Goal: Task Accomplishment & Management: Manage account settings

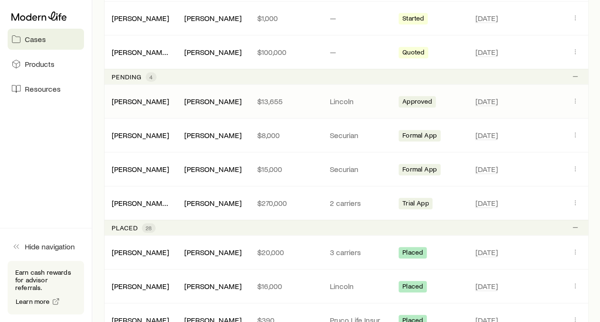
scroll to position [331, 0]
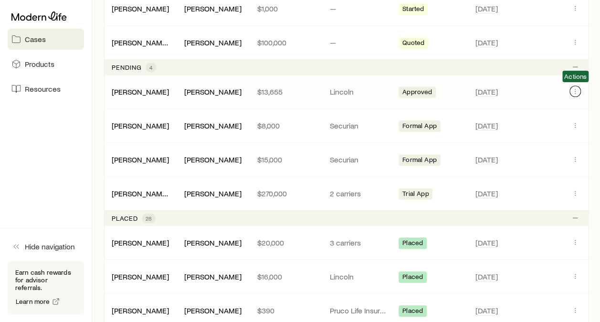
click at [574, 88] on icon "Client cases" at bounding box center [575, 91] width 8 height 8
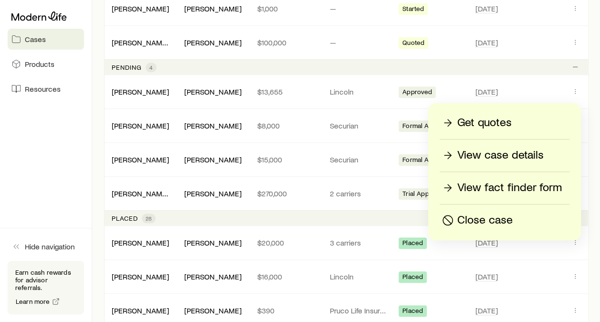
click at [475, 160] on p "View case details" at bounding box center [500, 155] width 86 height 15
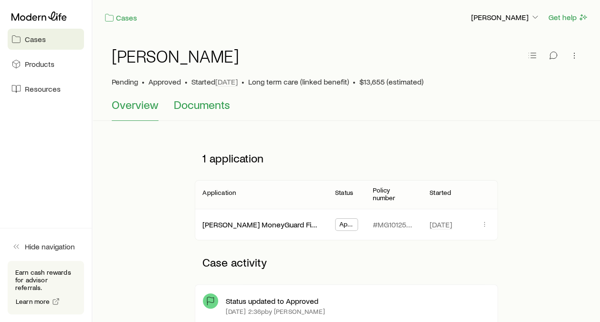
click at [225, 106] on span "Documents" at bounding box center [202, 104] width 56 height 13
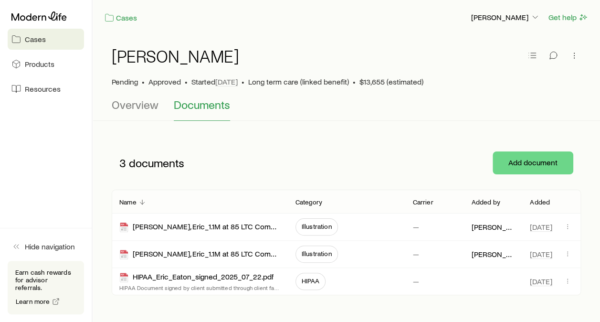
scroll to position [41, 0]
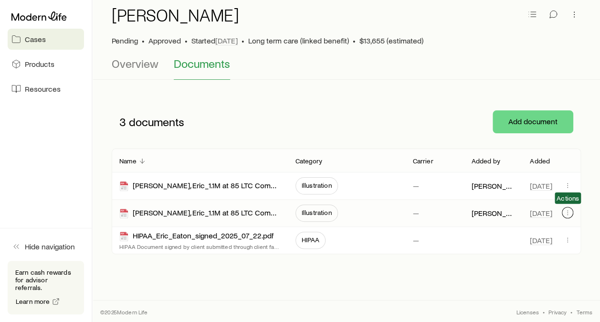
click at [567, 210] on icon "button" at bounding box center [568, 213] width 8 height 8
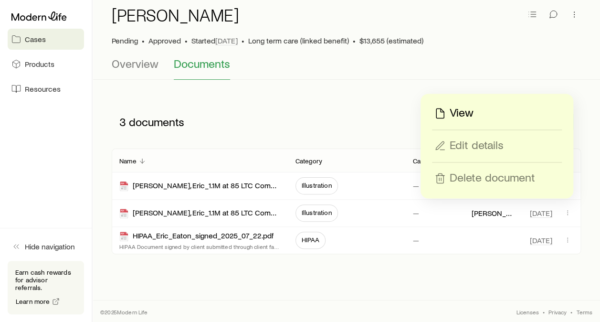
click at [470, 113] on p "View" at bounding box center [462, 113] width 24 height 15
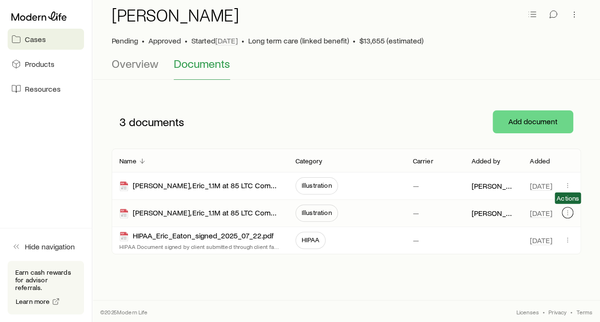
click at [564, 209] on icon "button" at bounding box center [568, 213] width 8 height 8
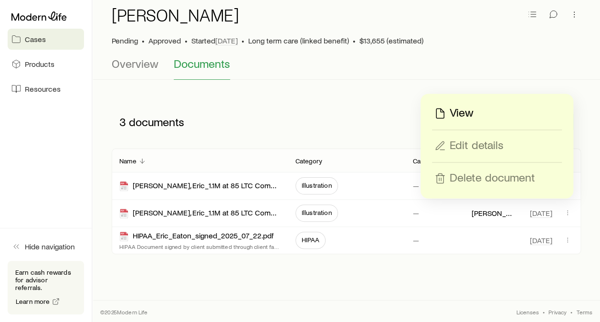
click at [497, 116] on div "View" at bounding box center [497, 113] width 129 height 15
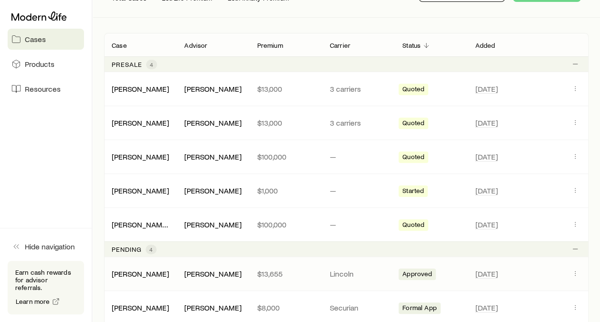
scroll to position [334, 0]
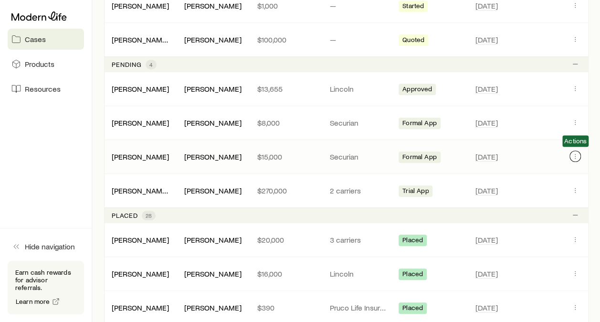
click at [575, 152] on icon "Client cases" at bounding box center [575, 156] width 8 height 8
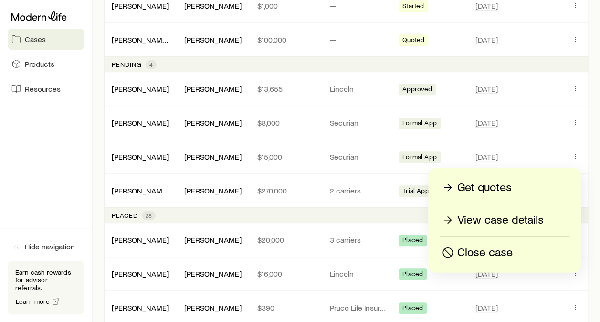
click at [496, 218] on p "View case details" at bounding box center [500, 219] width 86 height 15
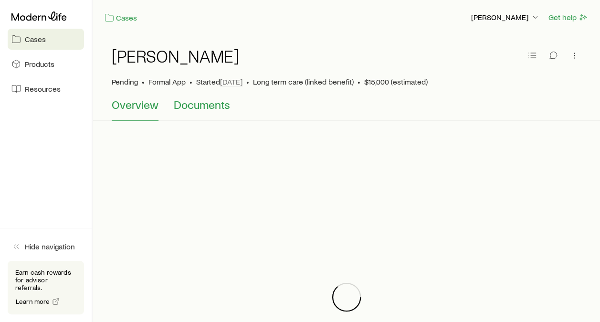
click at [218, 104] on span "Documents" at bounding box center [202, 104] width 56 height 13
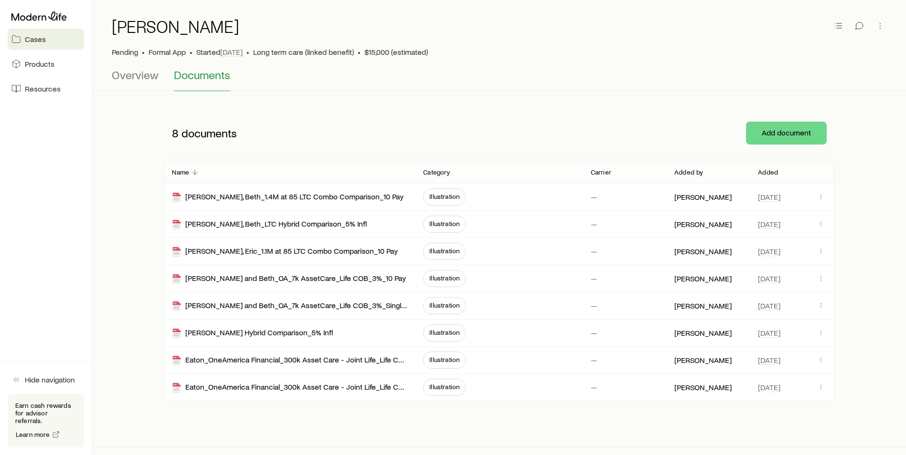
scroll to position [45, 0]
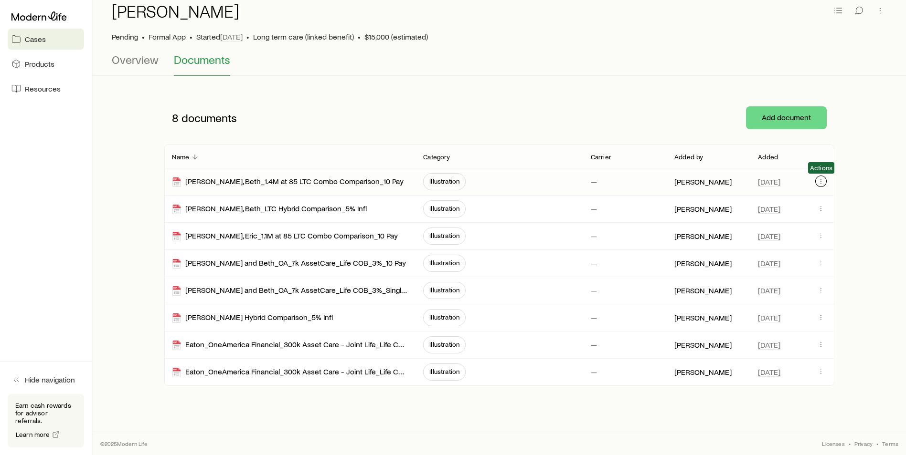
click at [607, 184] on icon "button" at bounding box center [821, 182] width 8 height 8
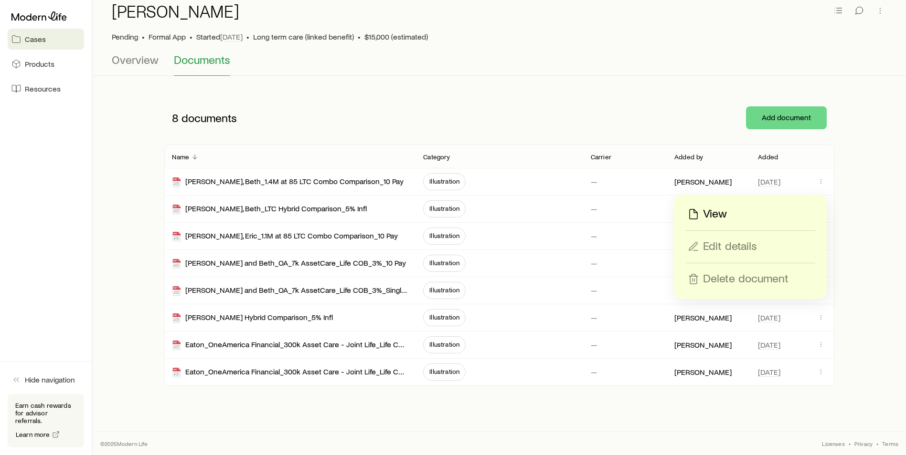
click at [607, 211] on p "View" at bounding box center [715, 214] width 24 height 15
